Goal: Information Seeking & Learning: Learn about a topic

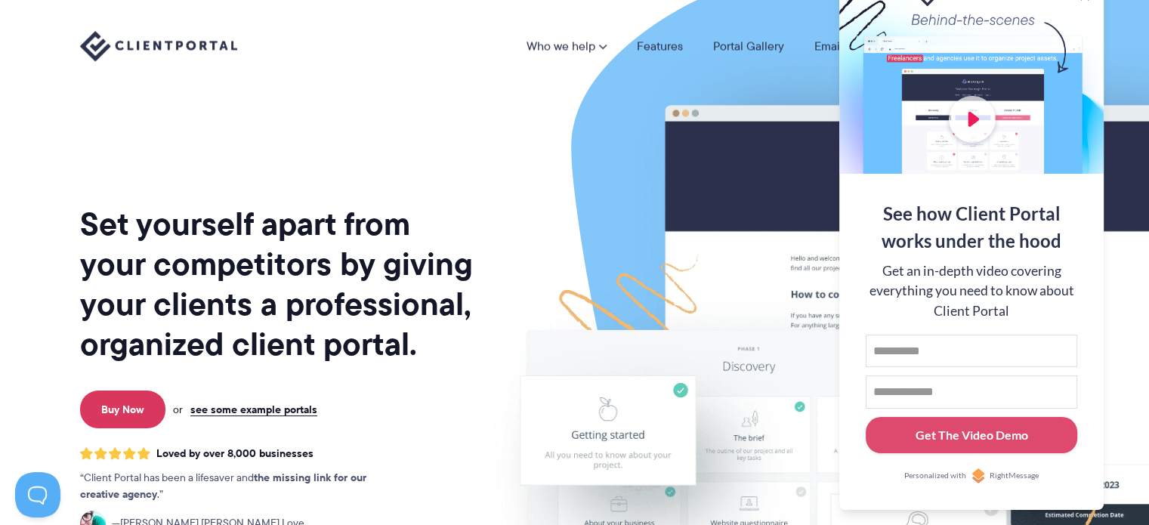
click at [1117, 49] on div "Who we help Who we help View pricing Agencies See how Client Portal can help gi…" at bounding box center [574, 46] width 1149 height 92
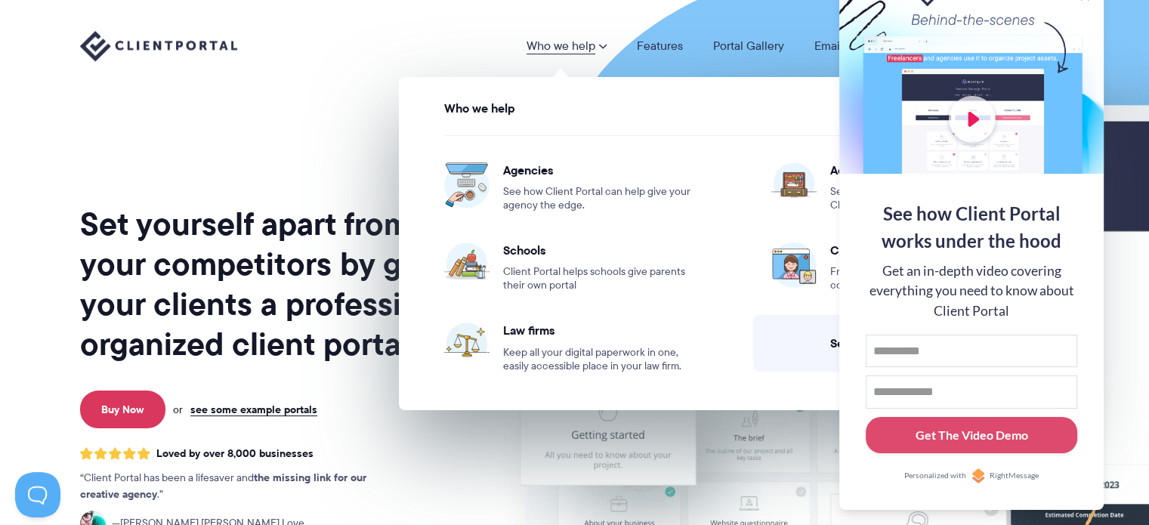
click at [601, 48] on span at bounding box center [602, 46] width 9 height 12
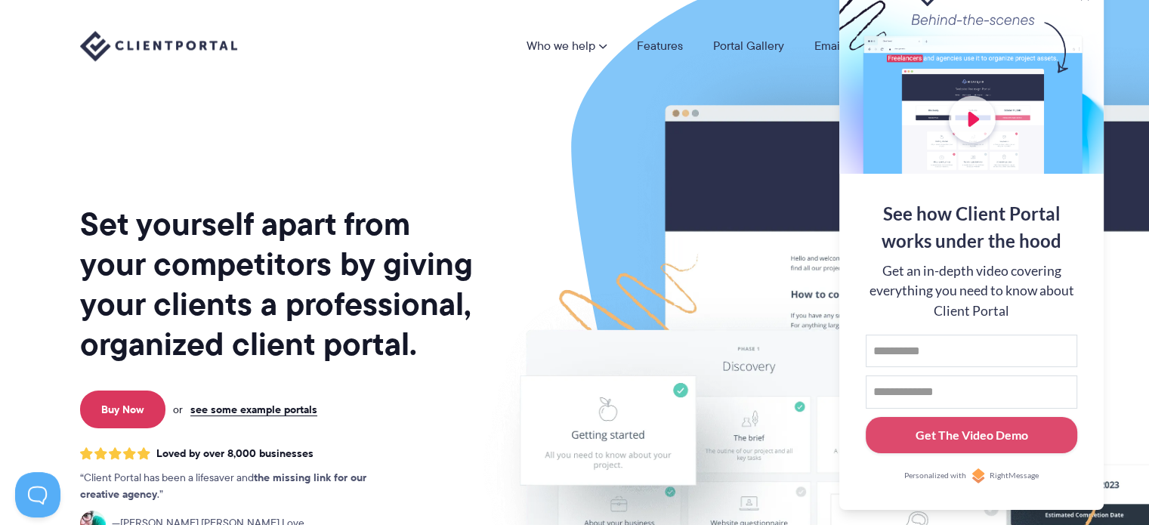
click at [596, 51] on link "Who we help" at bounding box center [567, 46] width 80 height 12
click at [289, 60] on div "Who we help Who we help View pricing Agencies See how Client Portal can help gi…" at bounding box center [575, 46] width 990 height 32
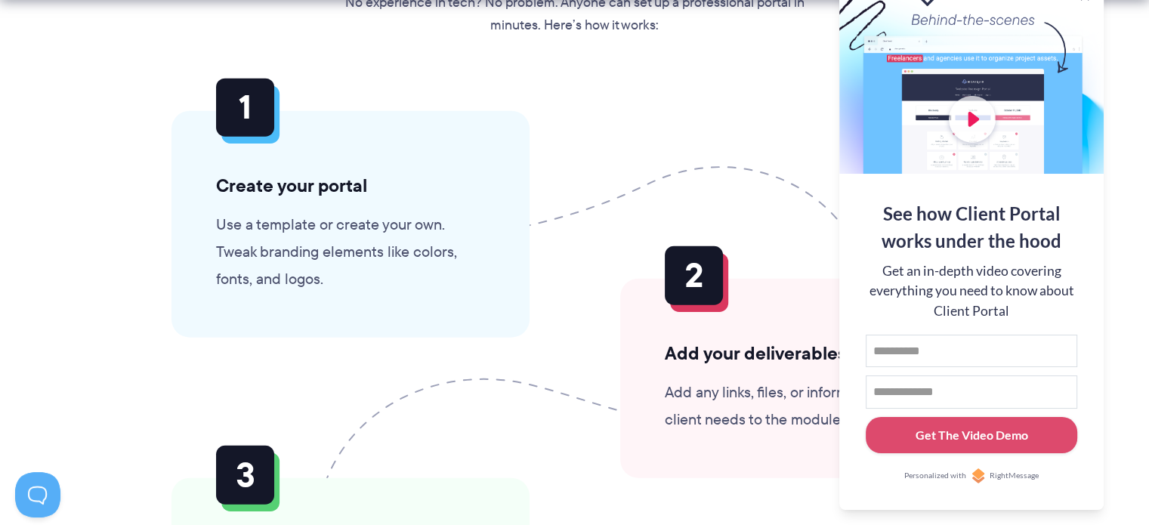
scroll to position [3626, 0]
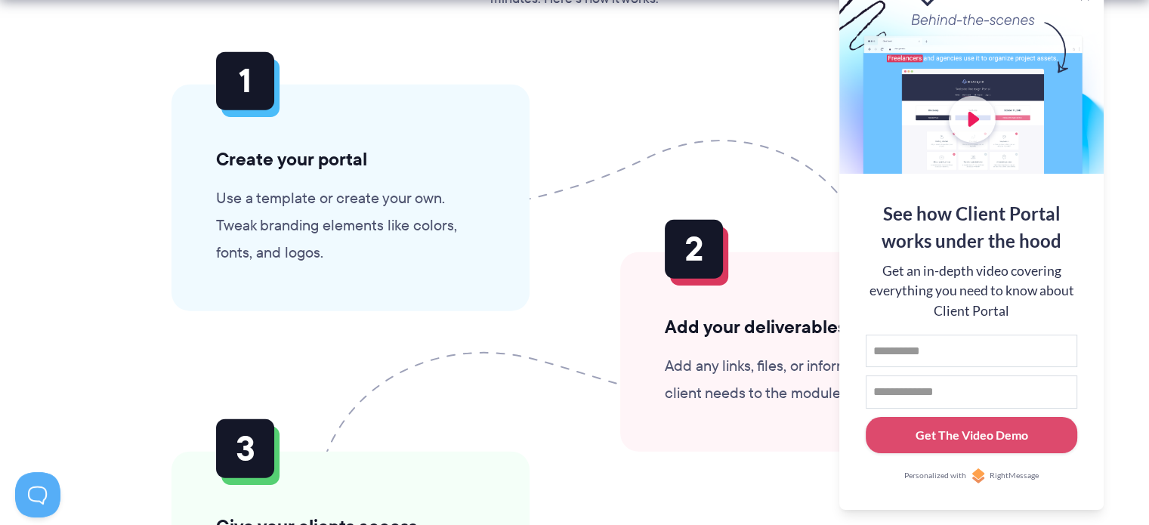
click at [1111, 57] on section "Getting set up is as easy as 1, 2, 3 No experience in tech? No problem. Anyone …" at bounding box center [574, 316] width 1149 height 931
click at [1027, 84] on div at bounding box center [971, 75] width 264 height 196
click at [1126, 23] on button at bounding box center [1130, 19] width 18 height 18
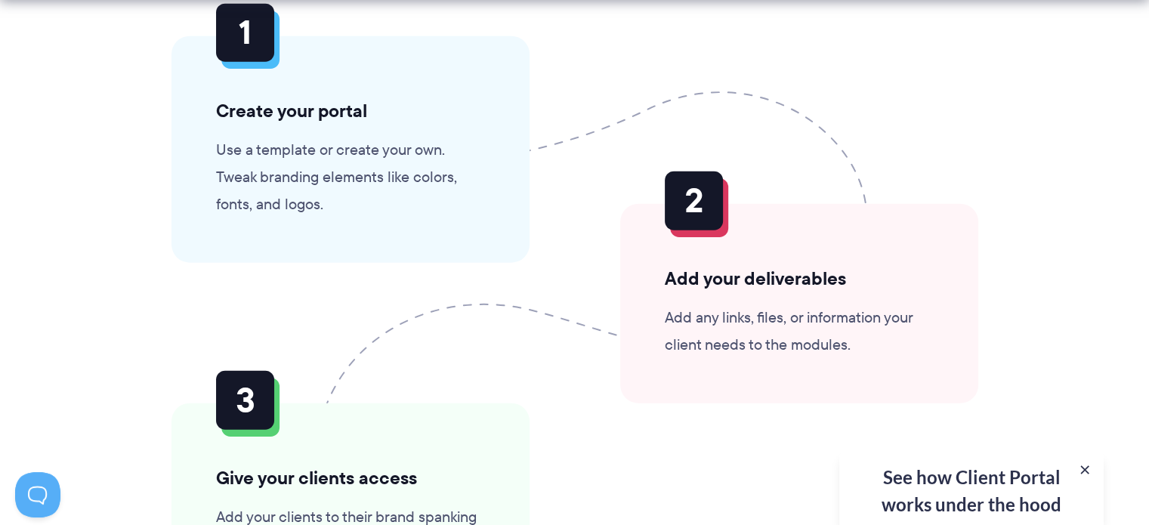
scroll to position [3702, 0]
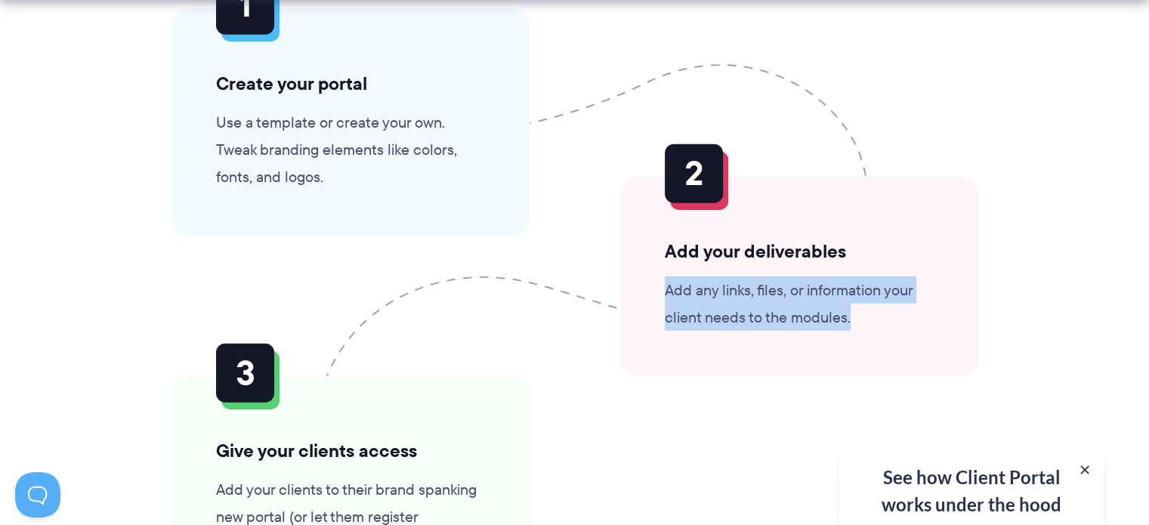
drag, startPoint x: 659, startPoint y: 289, endPoint x: 877, endPoint y: 314, distance: 219.7
click at [877, 314] on div "Add your deliverables Add any links, files, or information your client needs to…" at bounding box center [799, 276] width 358 height 199
click at [877, 314] on p "Add any links, files, or information your client needs to the modules." at bounding box center [799, 304] width 269 height 54
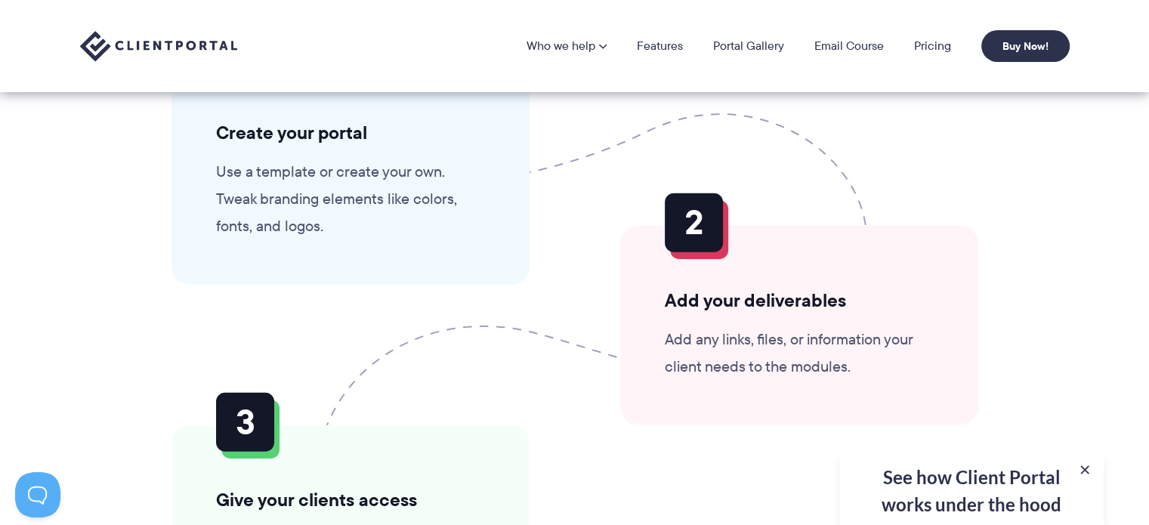
scroll to position [3626, 0]
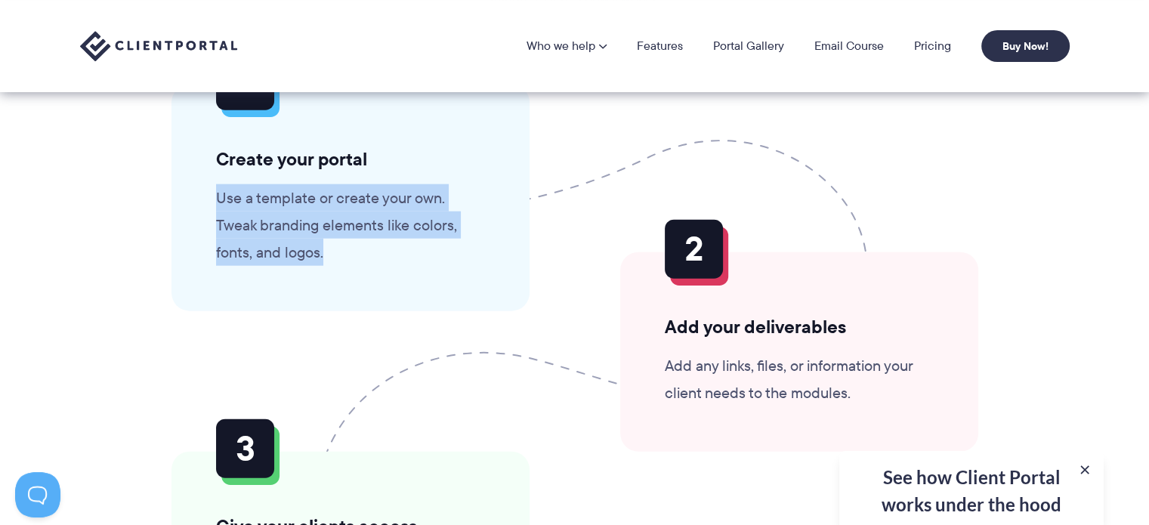
drag, startPoint x: 216, startPoint y: 197, endPoint x: 371, endPoint y: 262, distance: 168.0
click at [371, 262] on p "Use a template or create your own. Tweak branding elements like colors, fonts, …" at bounding box center [350, 225] width 269 height 82
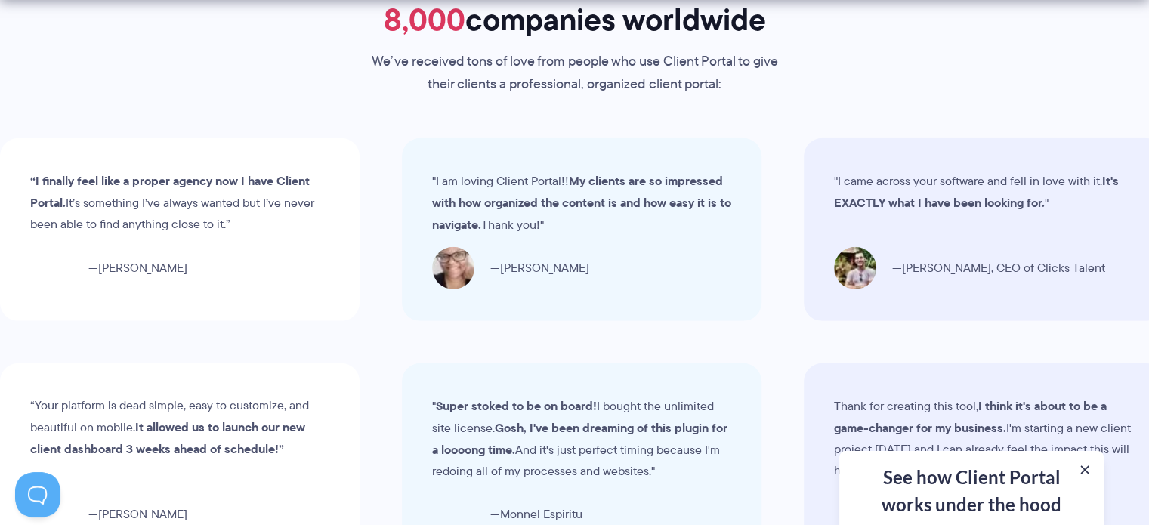
scroll to position [4684, 0]
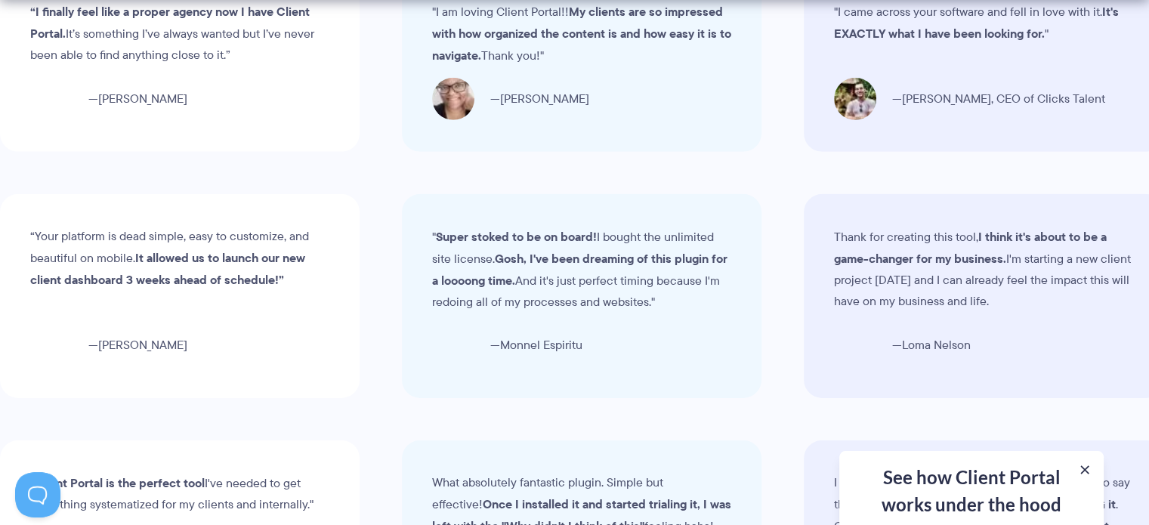
click at [954, 492] on div "See how Client Portal works under the hood Get an in-depth video covering every…" at bounding box center [971, 488] width 264 height 74
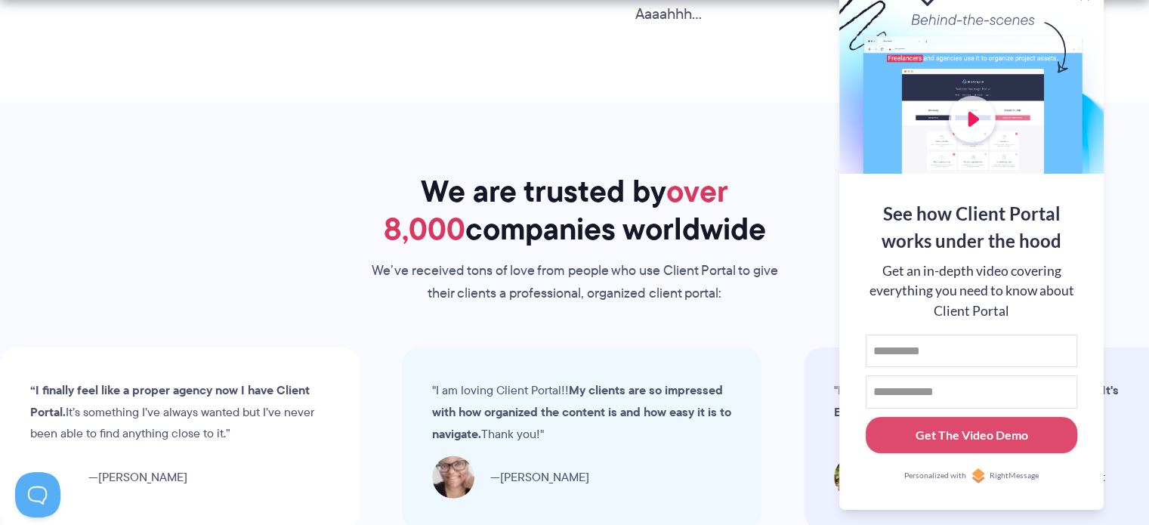
scroll to position [4306, 0]
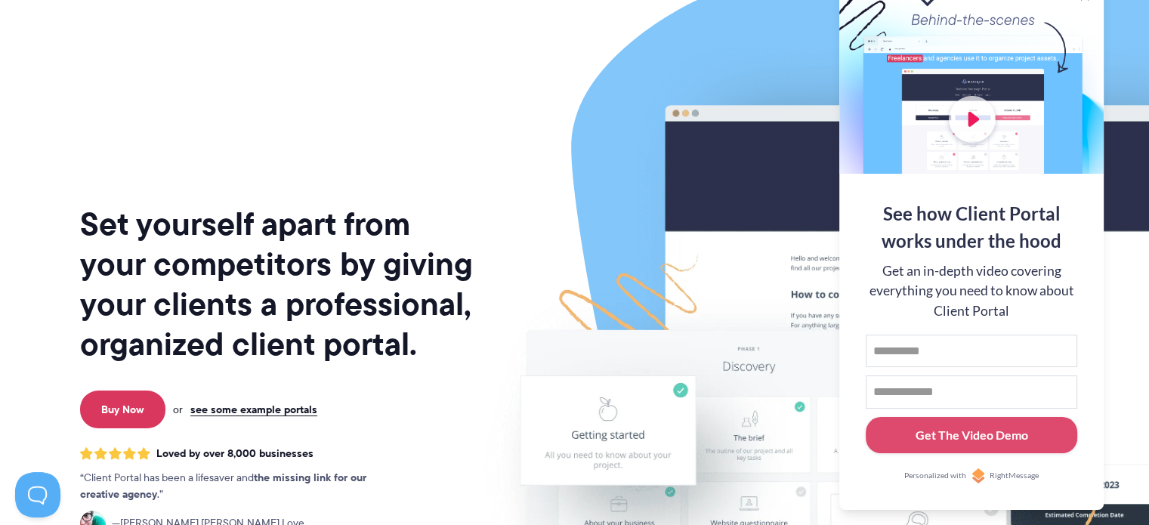
click at [1122, 48] on img at bounding box center [879, 374] width 847 height 725
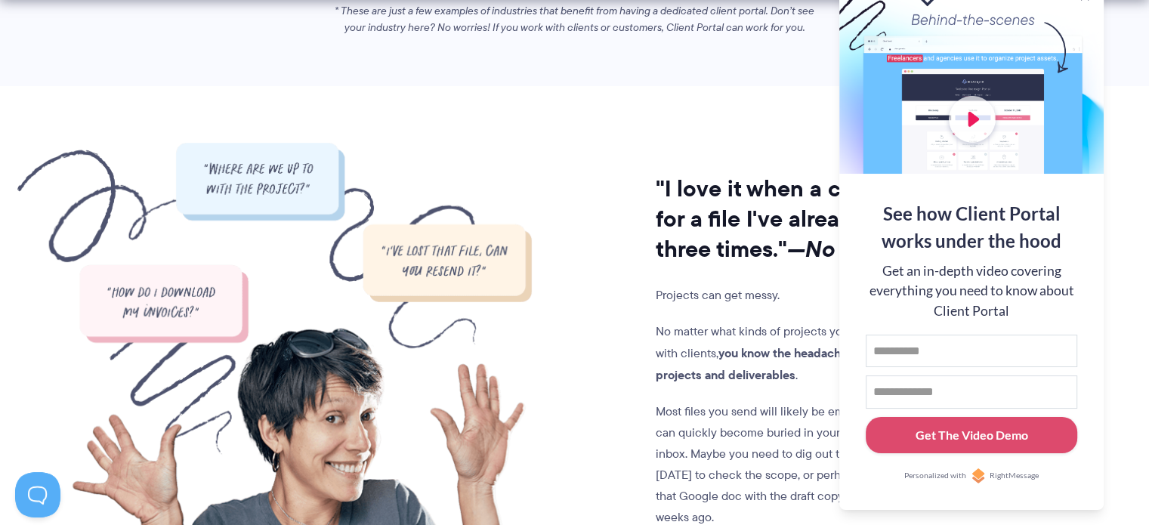
scroll to position [1209, 0]
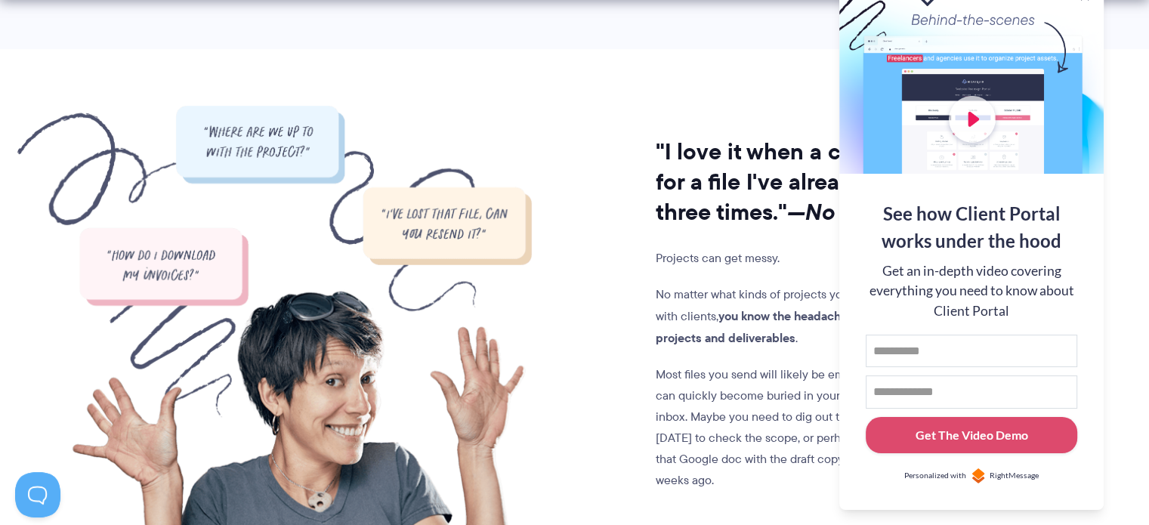
drag, startPoint x: 931, startPoint y: 431, endPoint x: 873, endPoint y: 479, distance: 74.6
click at [873, 479] on div "See how Client Portal works under the hood Get an in-depth video covering every…" at bounding box center [971, 342] width 264 height 336
click at [931, 434] on div "Get The Video Demo" at bounding box center [972, 435] width 113 height 18
click at [709, 404] on p "Most files you send will likely be emailed across. These can quickly become bur…" at bounding box center [809, 427] width 307 height 127
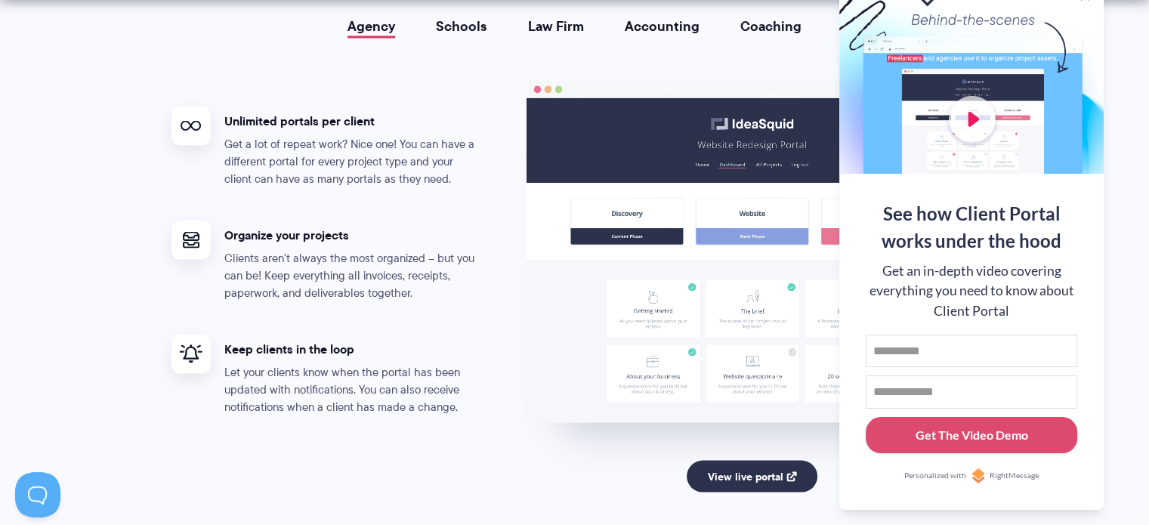
scroll to position [2871, 0]
